Goal: Navigation & Orientation: Understand site structure

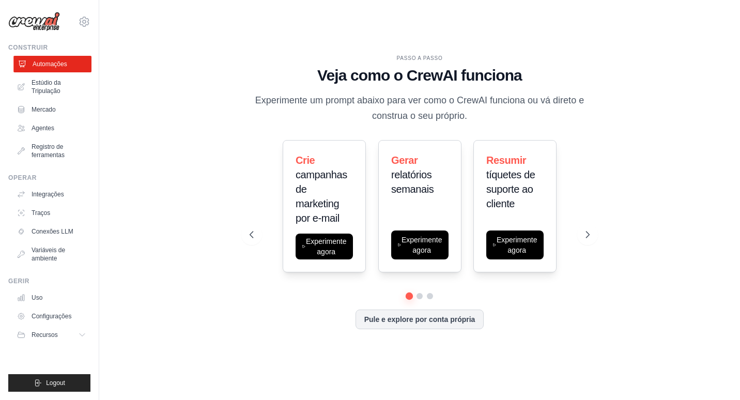
click at [60, 61] on font "Automações" at bounding box center [50, 64] width 35 height 8
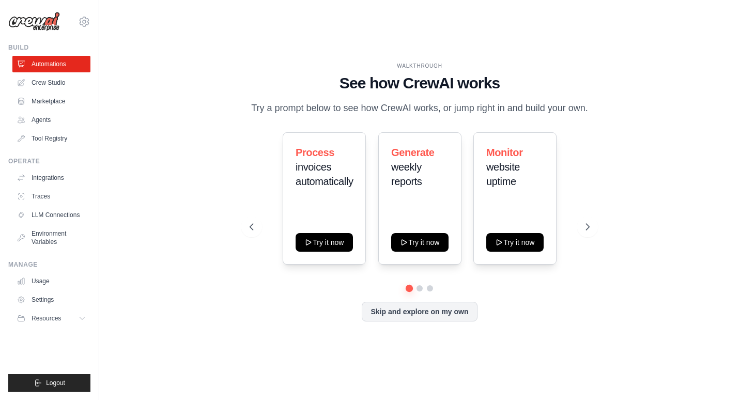
click at [163, 128] on div "WALKTHROUGH See how CrewAI works Try a prompt below to see how CrewAI works, or…" at bounding box center [419, 199] width 607 height 379
click at [181, 148] on div "WALKTHROUGH See how CrewAI works Try a prompt below to see how CrewAI works, or…" at bounding box center [419, 199] width 607 height 379
click at [49, 84] on link "Crew Studio" at bounding box center [52, 82] width 78 height 17
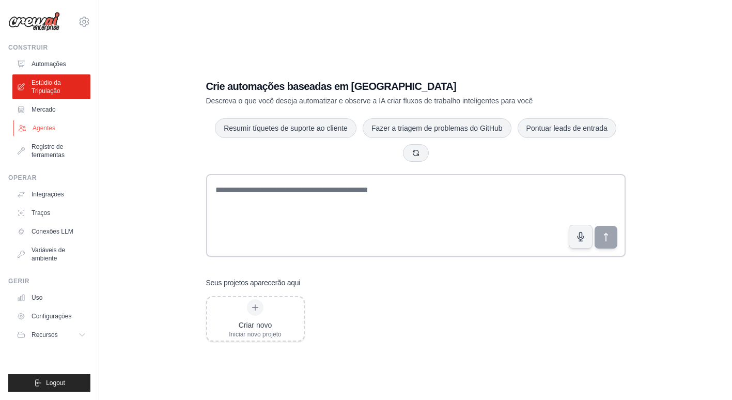
click at [47, 129] on font "Agentes" at bounding box center [44, 128] width 23 height 8
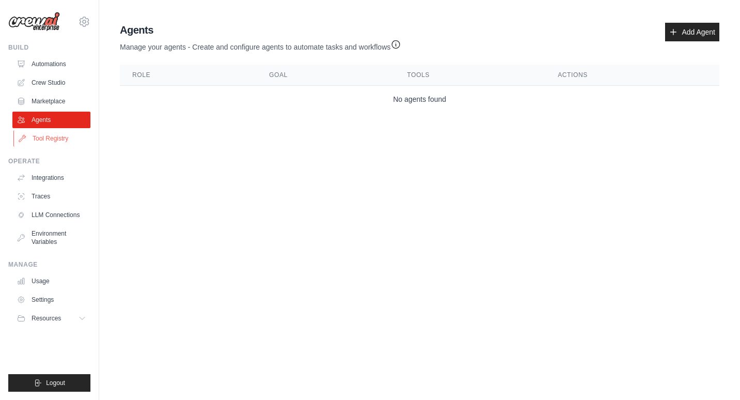
click at [59, 139] on link "Tool Registry" at bounding box center [52, 138] width 78 height 17
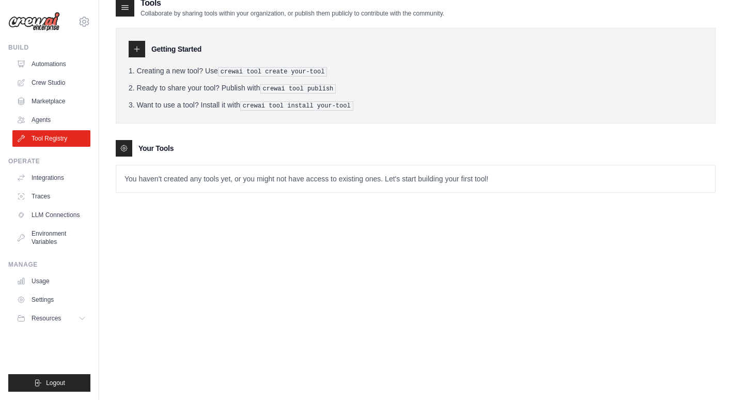
scroll to position [21, 0]
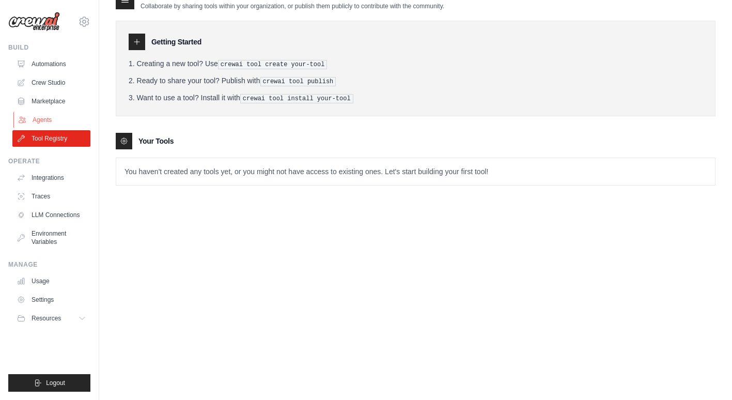
click at [48, 118] on link "Agents" at bounding box center [52, 120] width 78 height 17
